Goal: Transaction & Acquisition: Purchase product/service

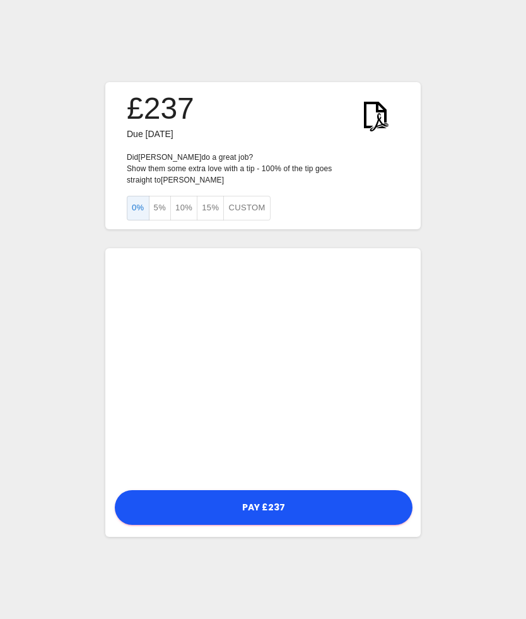
click at [218, 200] on button "15%" at bounding box center [210, 208] width 27 height 25
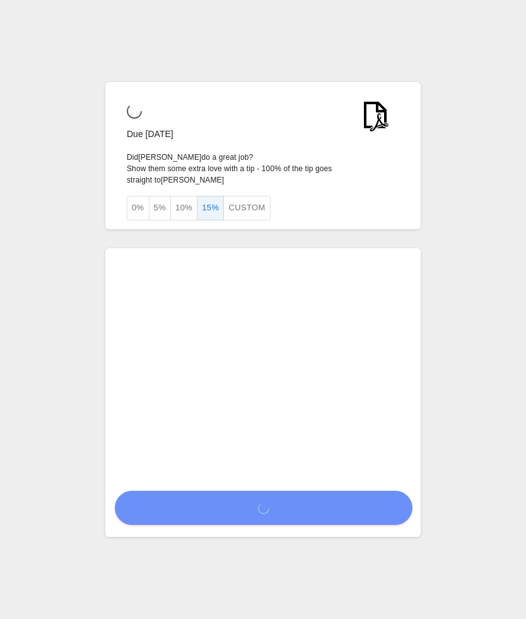
click at [138, 207] on button "0%" at bounding box center [138, 208] width 23 height 25
click at [141, 199] on button "0%" at bounding box center [138, 208] width 23 height 25
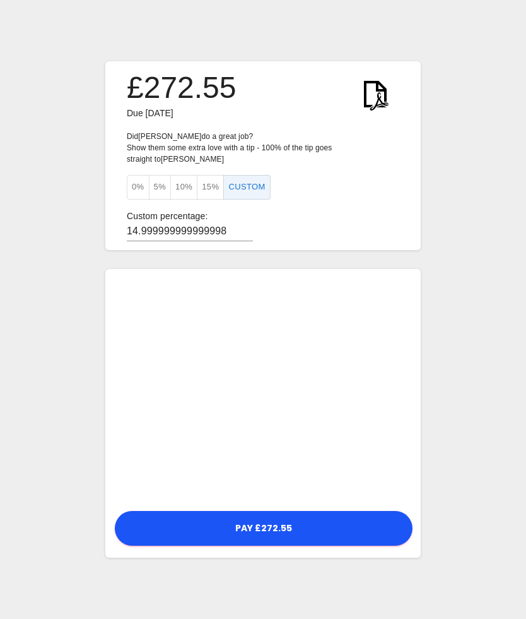
click at [136, 180] on button "0%" at bounding box center [138, 187] width 23 height 25
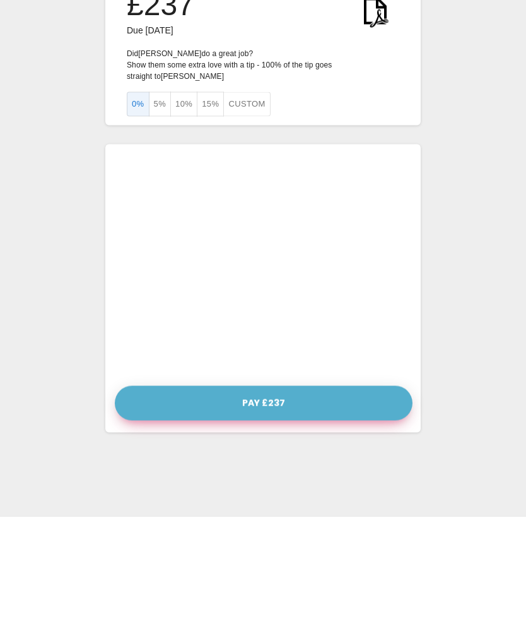
click at [299, 492] on button "Pay £237" at bounding box center [264, 509] width 298 height 35
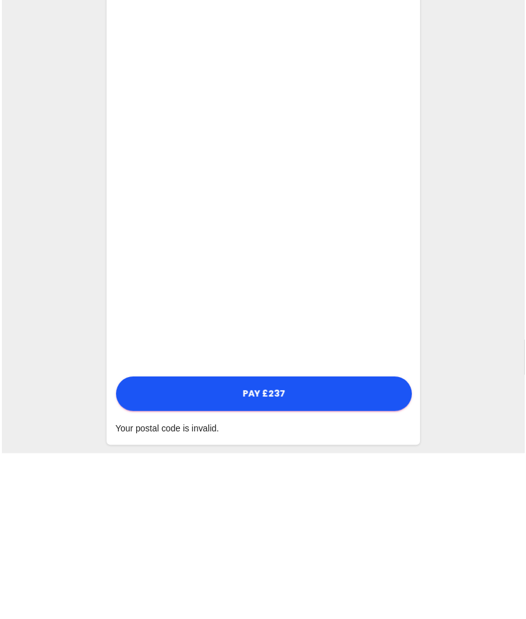
scroll to position [78, 0]
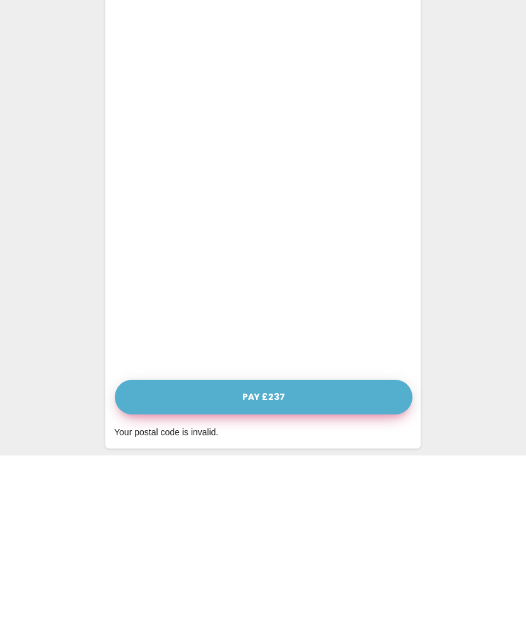
click at [287, 547] on button "Pay £237" at bounding box center [264, 564] width 298 height 35
